Goal: Task Accomplishment & Management: Use online tool/utility

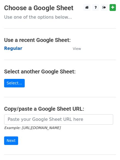
click at [13, 51] on strong "Regular" at bounding box center [13, 48] width 18 height 5
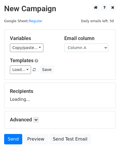
scroll to position [31, 0]
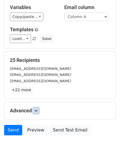
click at [36, 109] on icon at bounding box center [35, 110] width 3 height 3
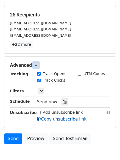
scroll to position [99, 0]
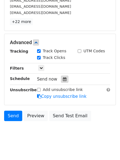
click at [63, 79] on icon at bounding box center [65, 79] width 4 height 4
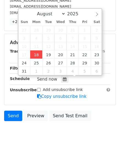
type input "2025-08-18 15:27"
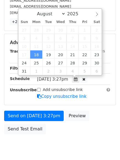
type input "03"
type input "27"
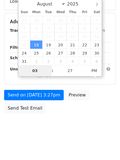
scroll to position [98, 0]
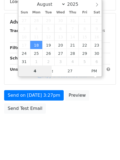
type input "4"
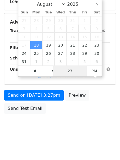
type input "2025-08-18 16:27"
type input "04"
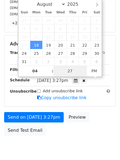
type input "1"
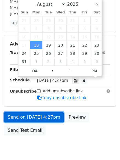
type input "2025-08-18 16:01"
click at [36, 117] on link "Send on Aug 18 at 4:27pm" at bounding box center [34, 117] width 60 height 10
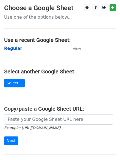
click at [15, 48] on strong "Regular" at bounding box center [13, 48] width 18 height 5
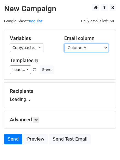
click at [82, 48] on select "Column A Column B Column C Column D Column E Column F" at bounding box center [86, 48] width 44 height 9
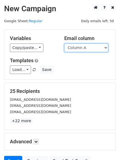
drag, startPoint x: 80, startPoint y: 49, endPoint x: 77, endPoint y: 52, distance: 4.5
click at [80, 48] on select "Column A Column B Column C Column D Column E Column F" at bounding box center [86, 48] width 44 height 9
click at [64, 44] on select "Column A Column B Column C Column D Column E Column F" at bounding box center [86, 48] width 44 height 9
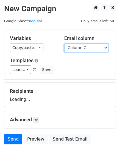
click at [76, 49] on select "Column A Column B Column C Column D Column E Column F" at bounding box center [86, 48] width 44 height 9
select select "Column B"
click at [64, 44] on select "Column A Column B Column C Column D Column E Column F" at bounding box center [86, 48] width 44 height 9
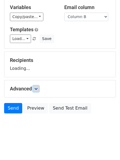
click at [35, 89] on link at bounding box center [36, 89] width 6 height 6
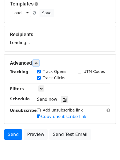
scroll to position [79, 0]
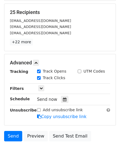
click at [62, 104] on div "Tracking Track Opens UTM Codes Track Clicks Filters Only include spreadsheet ro…" at bounding box center [60, 94] width 100 height 51
click at [63, 98] on icon at bounding box center [65, 100] width 4 height 4
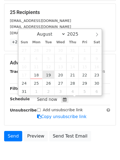
type input "2025-08-19 12:00"
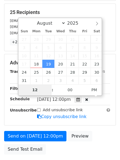
type input "5"
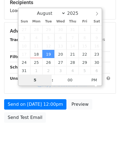
scroll to position [98, 0]
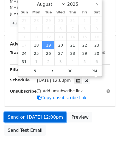
type input "2025-08-19 17:00"
click at [34, 116] on link "Send on Aug 19 at 12:00pm" at bounding box center [35, 117] width 62 height 10
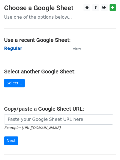
click at [14, 47] on strong "Regular" at bounding box center [13, 48] width 18 height 5
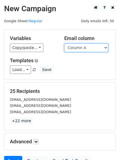
drag, startPoint x: 0, startPoint y: 0, endPoint x: 91, endPoint y: 51, distance: 104.3
click at [91, 51] on select "Column A Column B Column C Column D Column E Column F" at bounding box center [86, 48] width 44 height 9
select select "Column C"
click at [64, 44] on select "Column A Column B Column C Column D Column E Column F" at bounding box center [86, 48] width 44 height 9
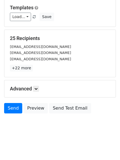
click at [39, 93] on div "Advanced Tracking Track Opens UTM Codes Track Clicks Filters Only include sprea…" at bounding box center [59, 88] width 111 height 17
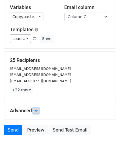
click at [38, 109] on icon at bounding box center [35, 110] width 3 height 3
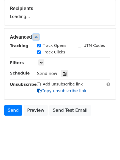
scroll to position [85, 0]
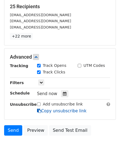
click at [61, 91] on div at bounding box center [64, 93] width 7 height 7
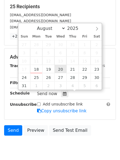
type input "2025-08-20 12:00"
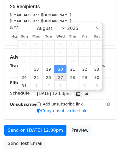
scroll to position [0, 0]
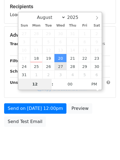
type input "6"
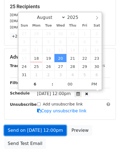
type input "2025-08-20 18:00"
click at [39, 128] on link "Send on Aug 20 at 12:00pm" at bounding box center [35, 130] width 62 height 10
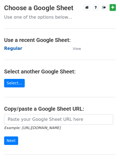
click at [19, 48] on strong "Regular" at bounding box center [13, 48] width 18 height 5
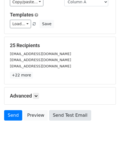
scroll to position [53, 0]
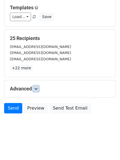
click at [39, 90] on link at bounding box center [36, 89] width 6 height 6
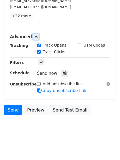
scroll to position [0, 0]
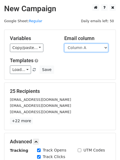
click at [88, 46] on select "Column A Column B Column C Column D Column E Column F" at bounding box center [86, 48] width 44 height 9
select select "Column D"
click at [64, 44] on select "Column A Column B Column C Column D Column E Column F" at bounding box center [86, 48] width 44 height 9
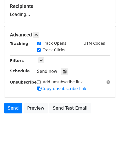
scroll to position [85, 0]
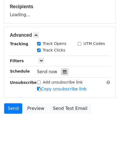
click at [63, 73] on icon at bounding box center [65, 72] width 4 height 4
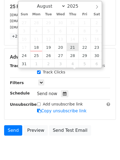
type input "[DATE] 12:00"
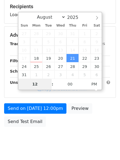
type input "7"
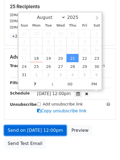
type input "[DATE] 19:00"
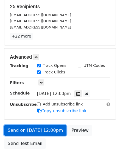
click at [54, 127] on link "Send on [DATE] 12:00pm" at bounding box center [35, 130] width 62 height 10
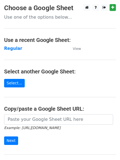
click at [17, 52] on td "Regular" at bounding box center [35, 49] width 63 height 6
click at [15, 49] on strong "Regular" at bounding box center [13, 48] width 18 height 5
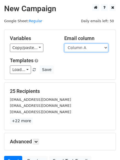
click at [88, 50] on select "Column A Column B Column C Column D Column E Column F" at bounding box center [86, 48] width 44 height 9
select select "Column E"
click at [64, 44] on select "Column A Column B Column C Column D Column E Column F" at bounding box center [86, 48] width 44 height 9
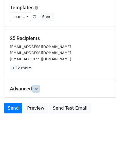
click at [36, 91] on link at bounding box center [36, 89] width 6 height 6
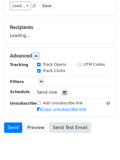
scroll to position [84, 0]
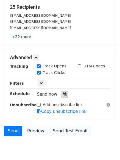
click at [61, 97] on div at bounding box center [64, 94] width 7 height 7
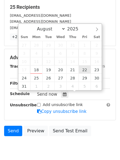
type input "2025-08-22 12:00"
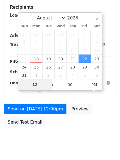
type input "8"
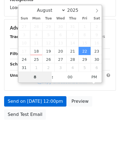
scroll to position [98, 0]
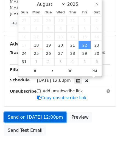
type input "2025-08-22 20:00"
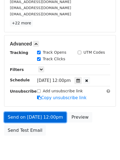
click at [39, 113] on link "Send on Aug 22 at 12:00pm" at bounding box center [35, 117] width 62 height 10
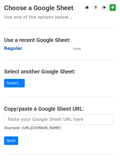
click at [18, 47] on strong "Regular" at bounding box center [13, 48] width 18 height 5
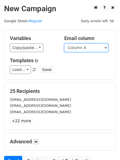
click at [92, 49] on select "Column A Column B Column C Column D Column E Column F" at bounding box center [86, 48] width 44 height 9
select select "Column F"
click at [64, 44] on select "Column A Column B Column C Column D Column E Column F" at bounding box center [86, 48] width 44 height 9
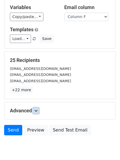
click at [35, 108] on link at bounding box center [36, 111] width 6 height 6
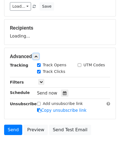
scroll to position [85, 0]
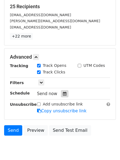
click at [63, 93] on icon at bounding box center [65, 94] width 4 height 4
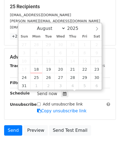
click at [96, 64] on span "16" at bounding box center [97, 61] width 12 height 8
type input "[DATE] 12:00"
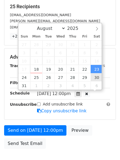
scroll to position [0, 0]
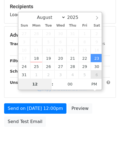
type input "0"
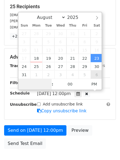
type input "9"
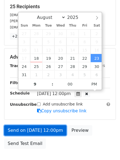
type input "[DATE] 21:00"
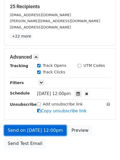
click at [33, 134] on link "Send on [DATE] 12:00pm" at bounding box center [35, 130] width 62 height 10
